Goal: Task Accomplishment & Management: Manage account settings

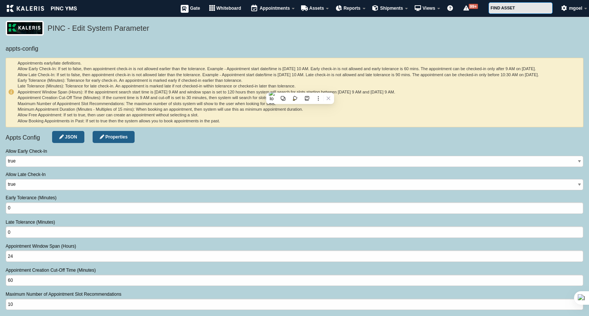
select select "number"
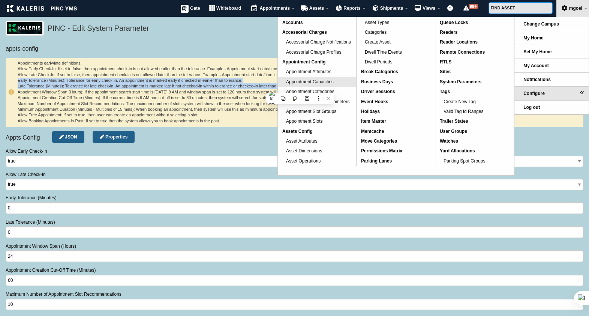
click at [340, 79] on link "Appointment Capacities" at bounding box center [317, 82] width 78 height 10
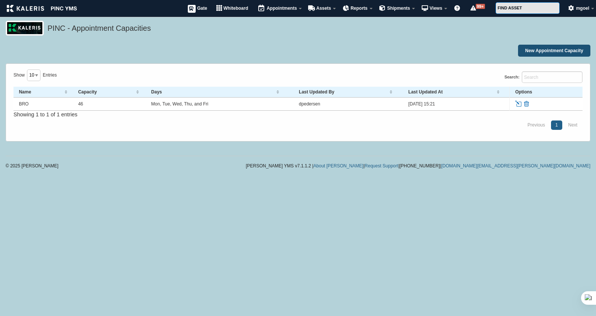
click at [553, 48] on link "New Appointment Capacity" at bounding box center [554, 51] width 72 height 12
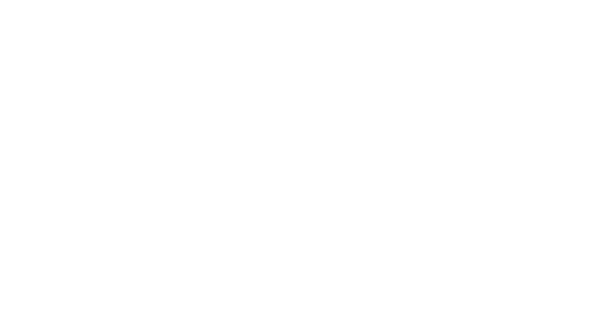
select select
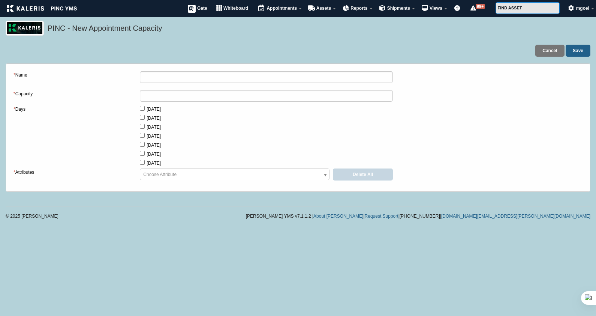
click at [180, 223] on html "MENU Gate Whiteboard Appointments Appointments Appointment Filters Assets Move …" at bounding box center [298, 111] width 596 height 223
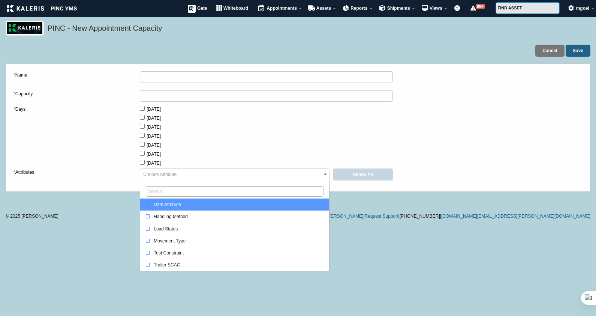
click at [196, 177] on span "Choose Attribute" at bounding box center [234, 175] width 189 height 12
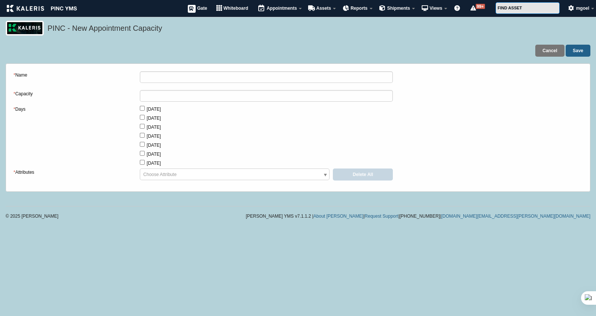
click at [586, 87] on div "* Name * Capacity * Days [DATE] [DATE] [DATE] [DATE] [DATE] [DATE] [DATE] * Att…" at bounding box center [298, 127] width 580 height 112
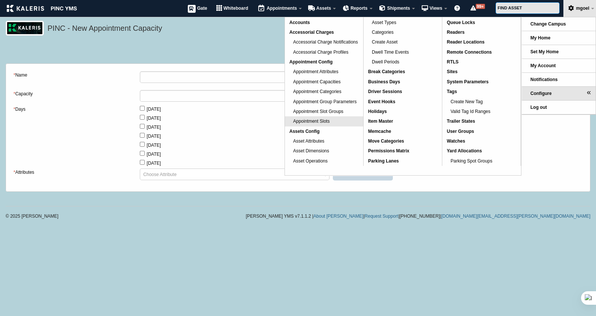
click at [340, 118] on link "Appointment Slots" at bounding box center [324, 121] width 78 height 10
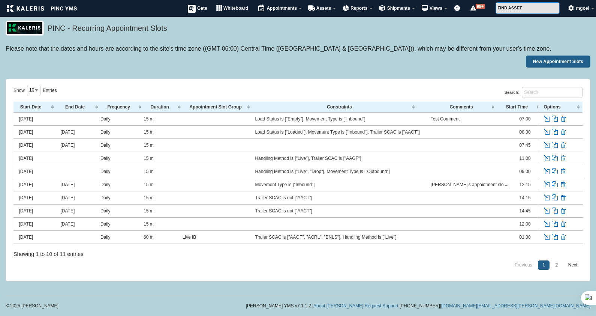
click at [546, 119] on link "Edit" at bounding box center [547, 118] width 8 height 7
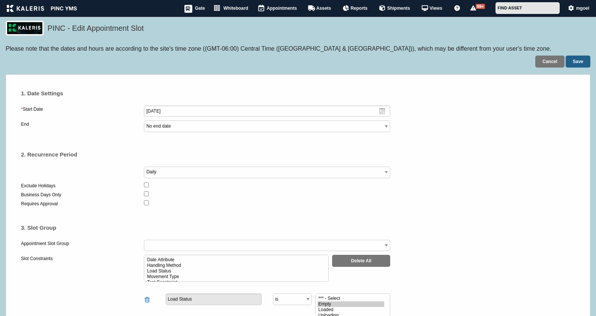
select select
select select "3"
select select
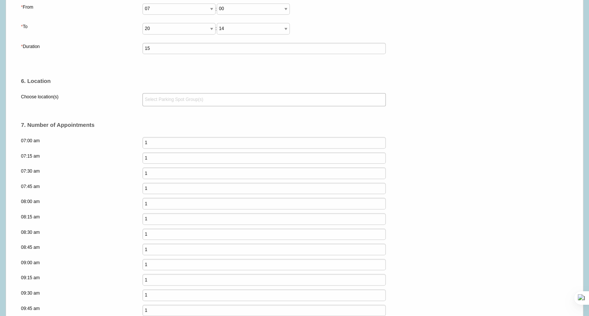
scroll to position [431, 0]
